Goal: Task Accomplishment & Management: Manage account settings

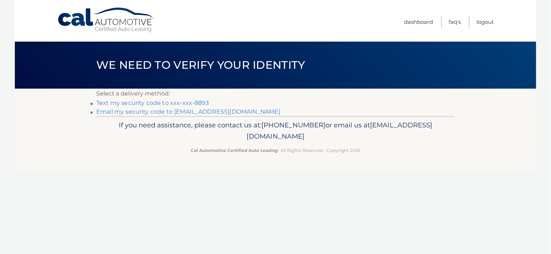
click at [359, 128] on p "If you need assistance, please contact us at: [PHONE_NUMBER] or email us at [EM…" at bounding box center [275, 130] width 349 height 23
click at [198, 102] on link "Text my security code to xxx-xxx-8893" at bounding box center [152, 103] width 113 height 7
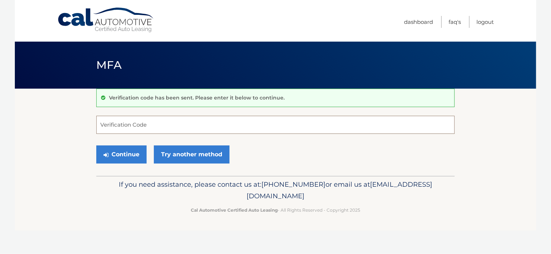
click at [150, 123] on input "Verification Code" at bounding box center [275, 125] width 358 height 18
type input "1"
click at [108, 126] on input "1" at bounding box center [275, 125] width 358 height 18
type input "160591"
click at [128, 161] on button "Continue" at bounding box center [121, 154] width 50 height 18
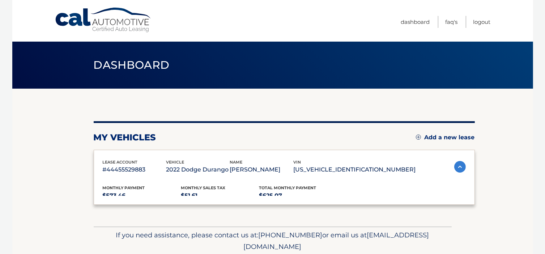
click at [130, 157] on div "lease account #44455529883 vehicle 2022 Dodge Durango name [PERSON_NAME] vin [U…" at bounding box center [284, 177] width 381 height 55
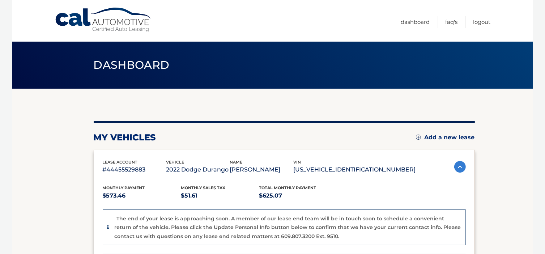
click at [528, 214] on section "my vehicles Add a new lease lease account #44455529883 vehicle 2022 Dodge Duran…" at bounding box center [272, 259] width 521 height 340
drag, startPoint x: 207, startPoint y: 115, endPoint x: 199, endPoint y: 117, distance: 7.7
drag, startPoint x: 199, startPoint y: 117, endPoint x: 337, endPoint y: 26, distance: 164.7
click at [337, 26] on nav "Menu Dashboard FAQ's Logout" at bounding box center [324, 21] width 333 height 42
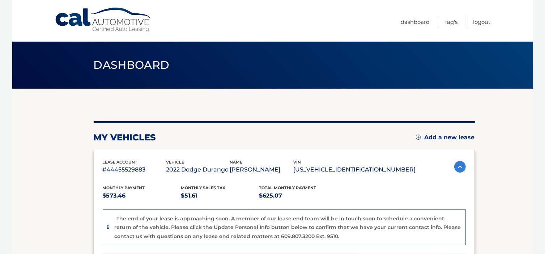
drag, startPoint x: 337, startPoint y: 26, endPoint x: 346, endPoint y: 15, distance: 14.4
click at [345, 18] on nav "Menu Dashboard FAQ's Logout" at bounding box center [324, 21] width 333 height 42
click at [347, 12] on nav "Menu Dashboard FAQ's Logout" at bounding box center [324, 21] width 333 height 42
